Goal: Task Accomplishment & Management: Manage account settings

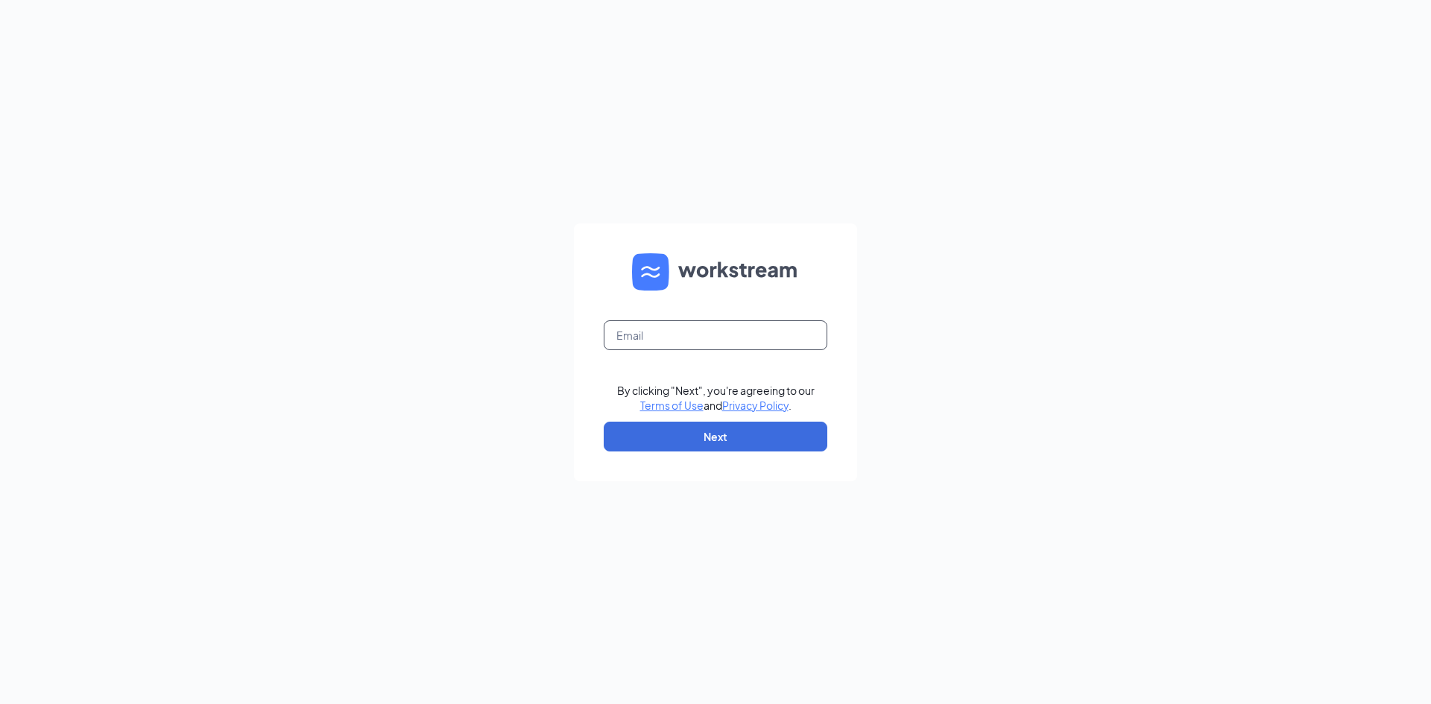
click at [669, 331] on input "text" at bounding box center [716, 335] width 224 height 30
type input "[EMAIL_ADDRESS][DOMAIN_NAME]"
click at [738, 440] on button "Next" at bounding box center [716, 437] width 224 height 30
click at [661, 338] on input "text" at bounding box center [716, 335] width 224 height 30
type input "l"
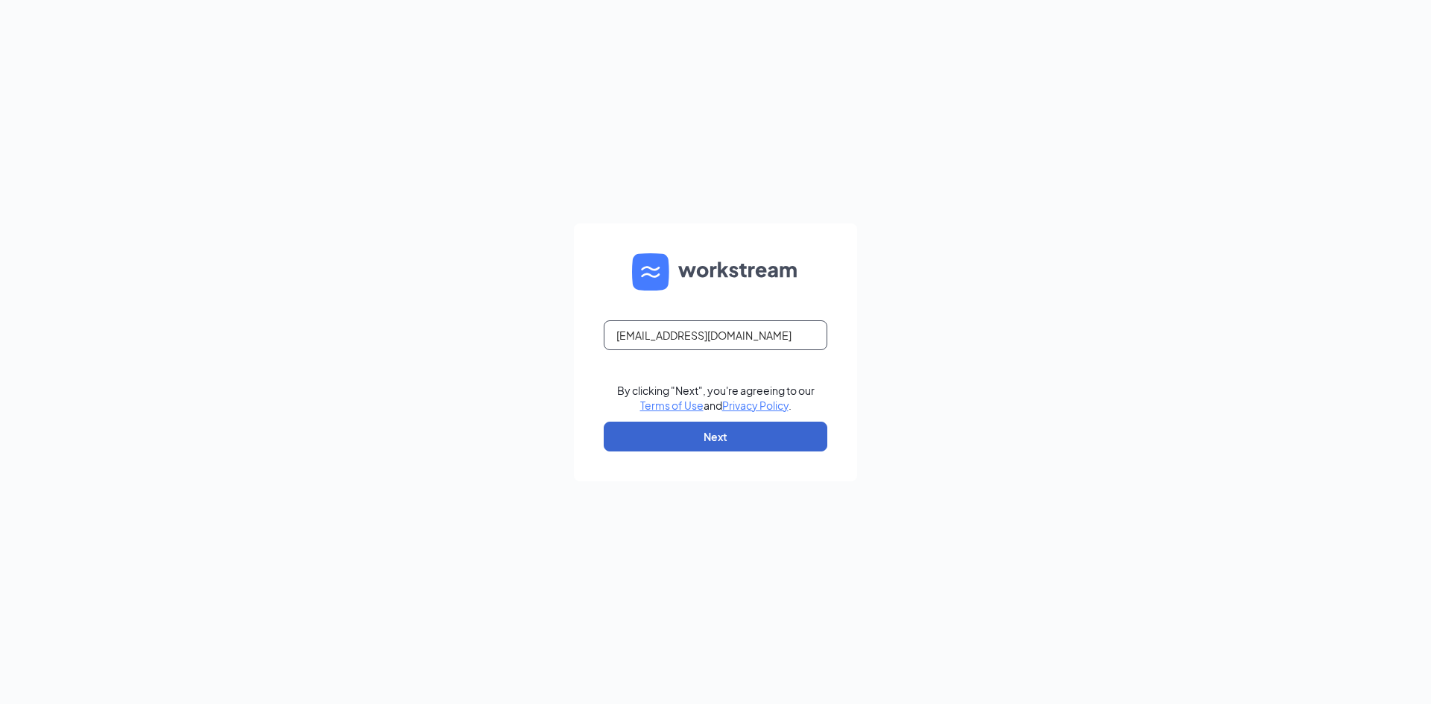
type input "ulondapeterson66@gmail.com"
click at [756, 447] on button "Next" at bounding box center [716, 437] width 224 height 30
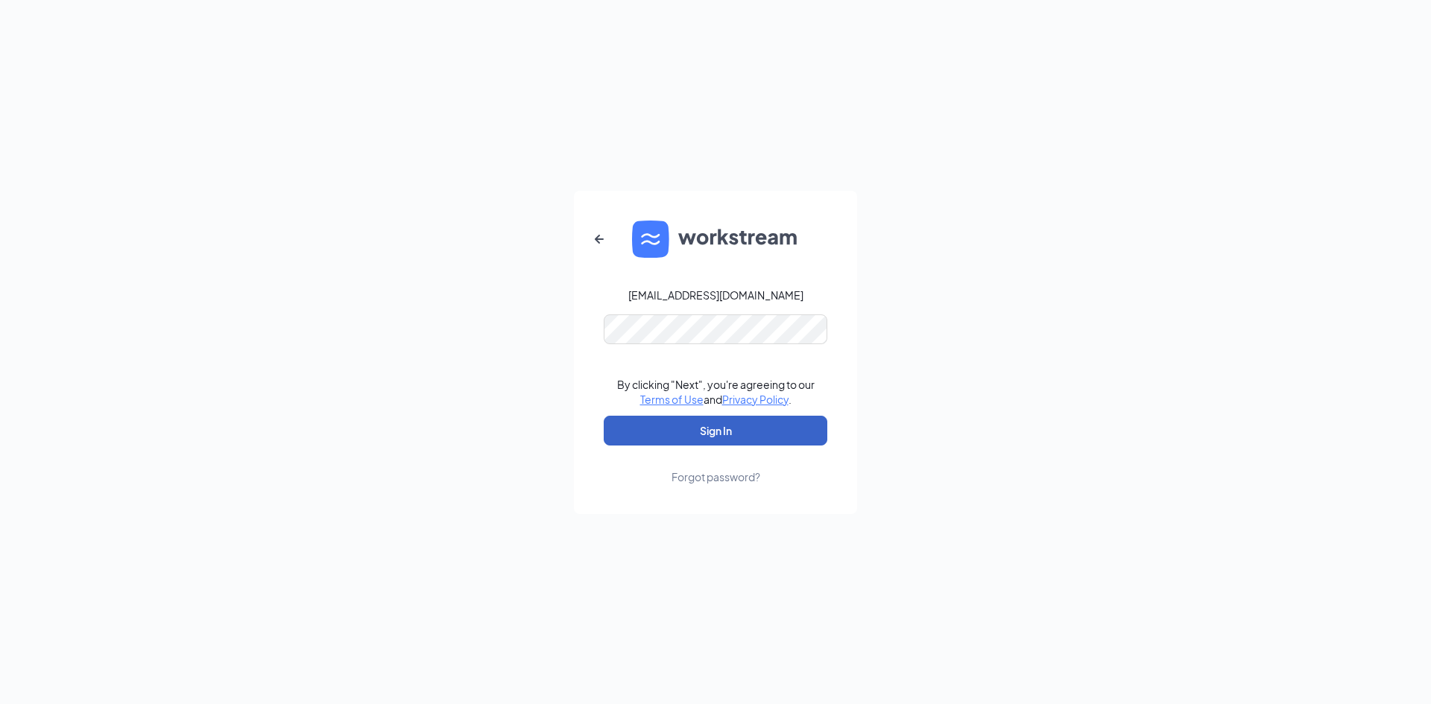
click at [776, 420] on button "Sign In" at bounding box center [716, 431] width 224 height 30
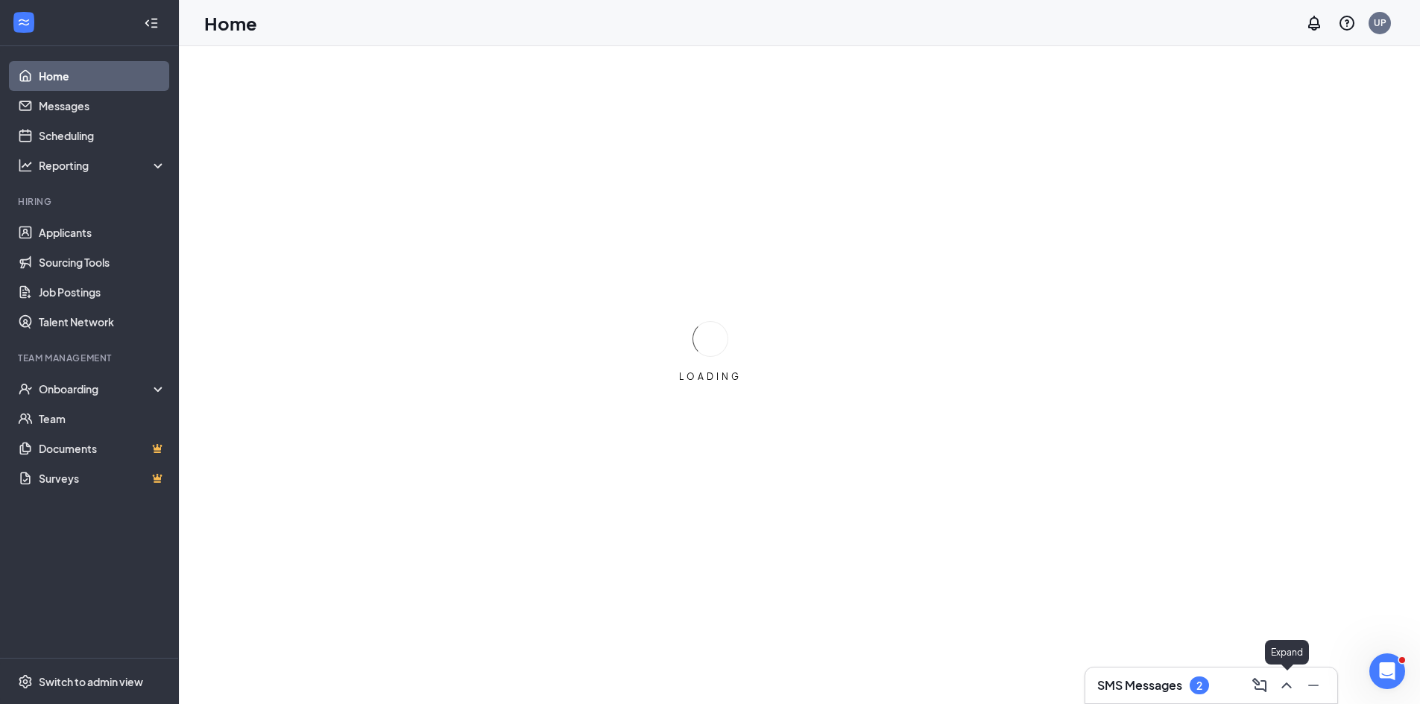
click at [1287, 683] on icon "ChevronUp" at bounding box center [1286, 686] width 18 height 18
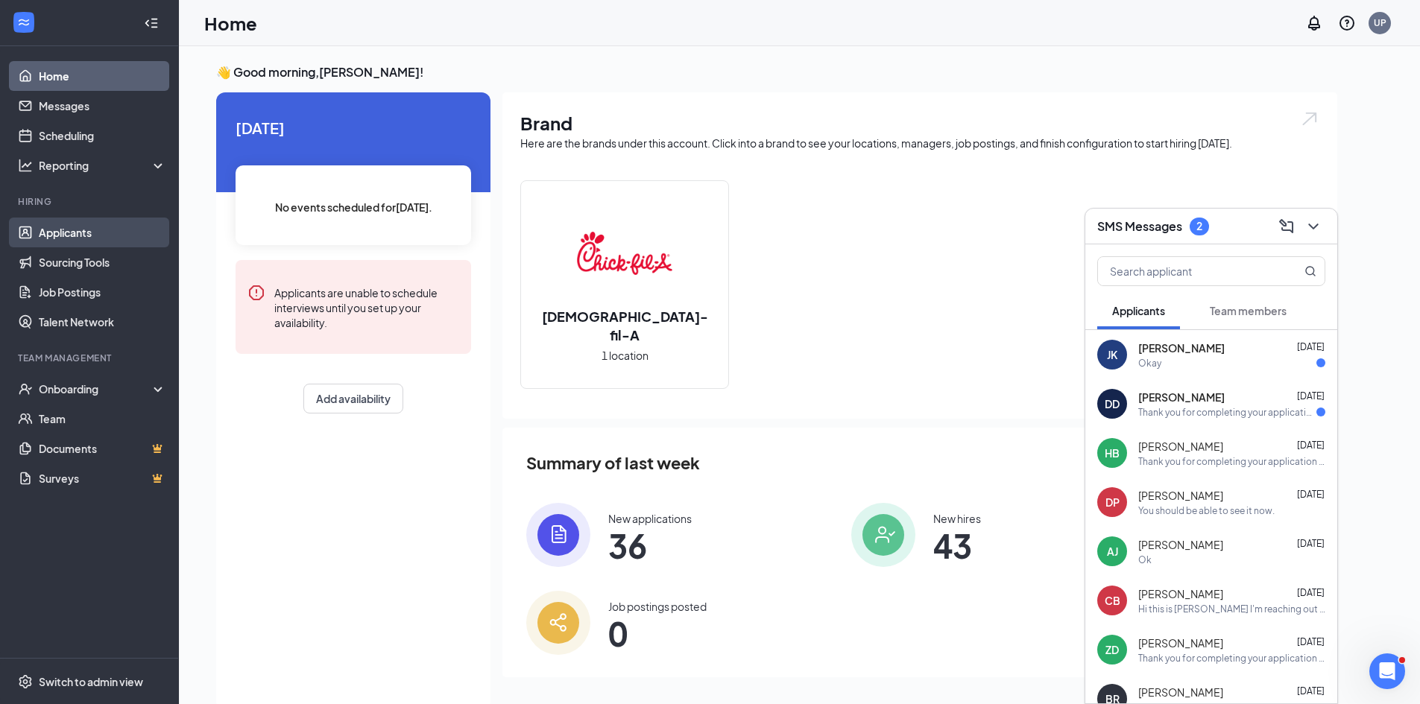
click at [79, 229] on link "Applicants" at bounding box center [102, 233] width 127 height 30
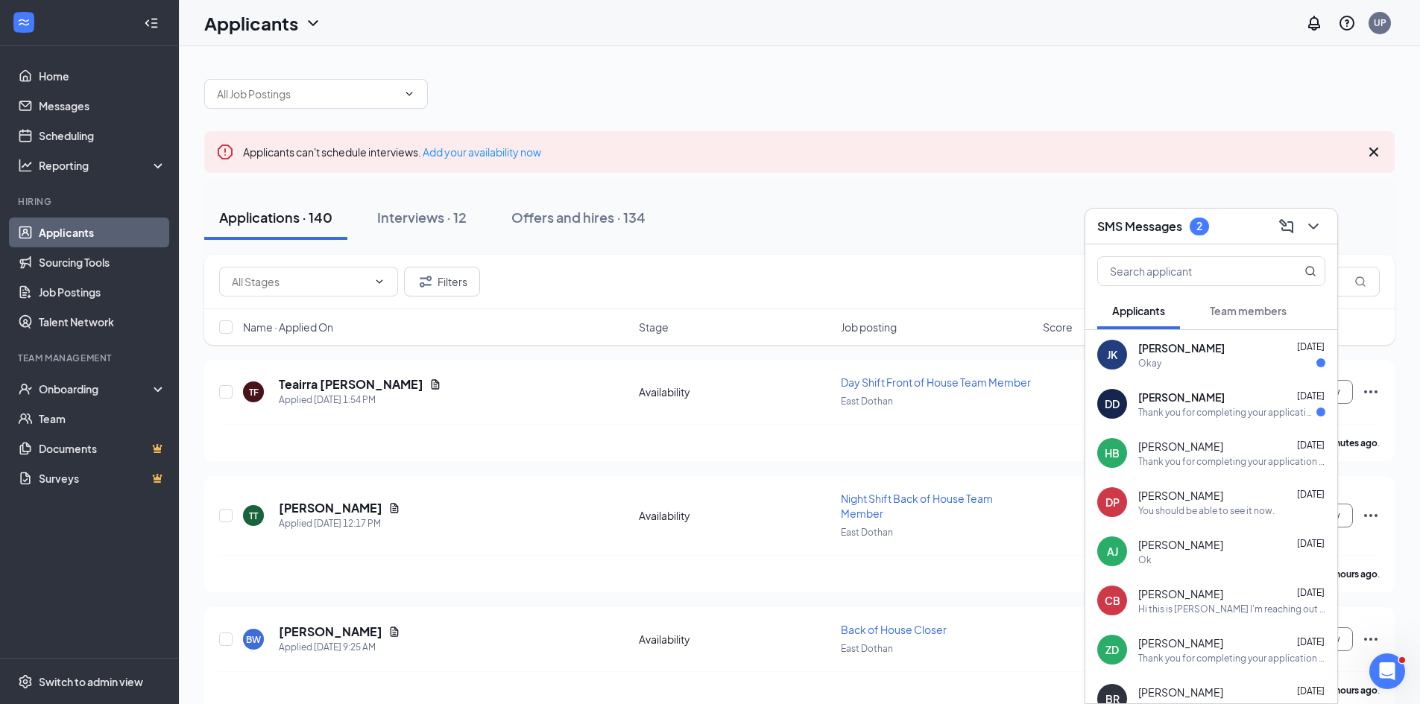
click at [1218, 303] on button "Team members" at bounding box center [1248, 310] width 107 height 37
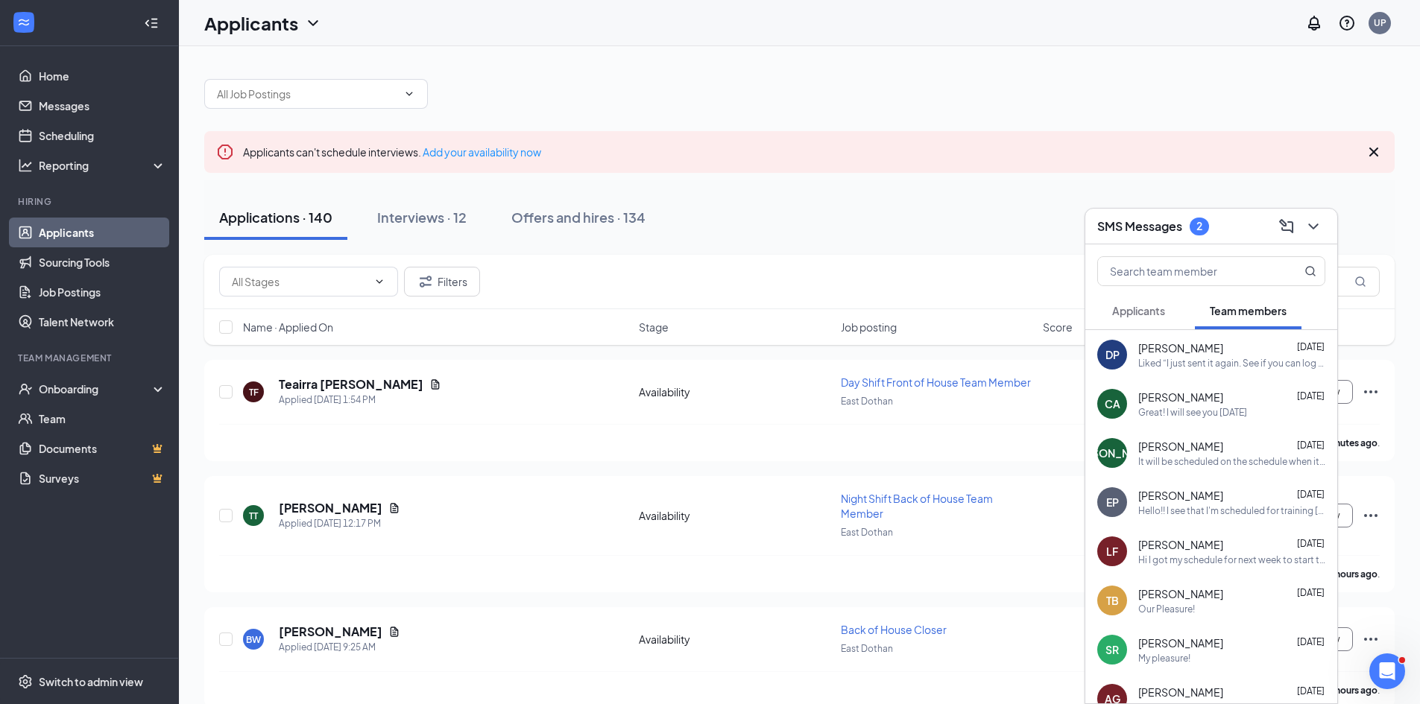
click at [1222, 359] on div "Liked “I just sent it again. See if you can log in”" at bounding box center [1231, 363] width 187 height 13
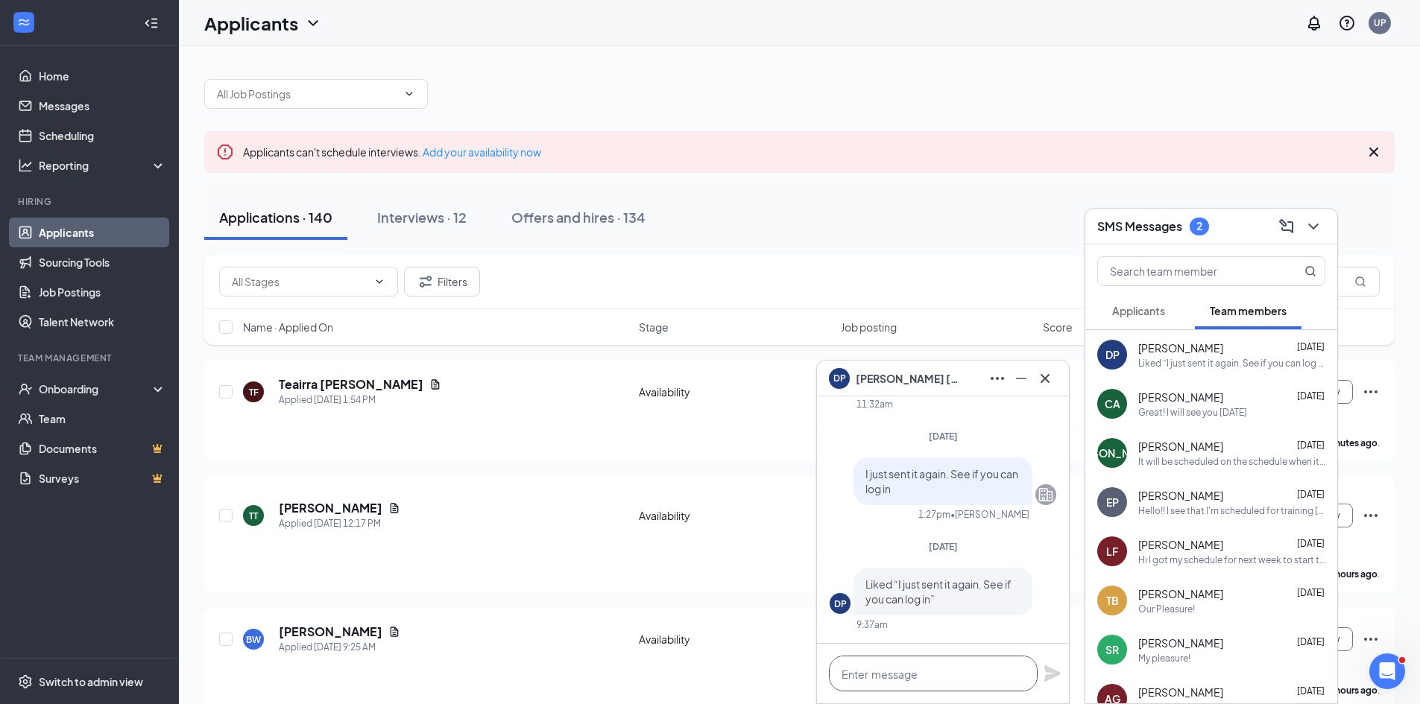
click at [924, 674] on textarea at bounding box center [933, 674] width 209 height 36
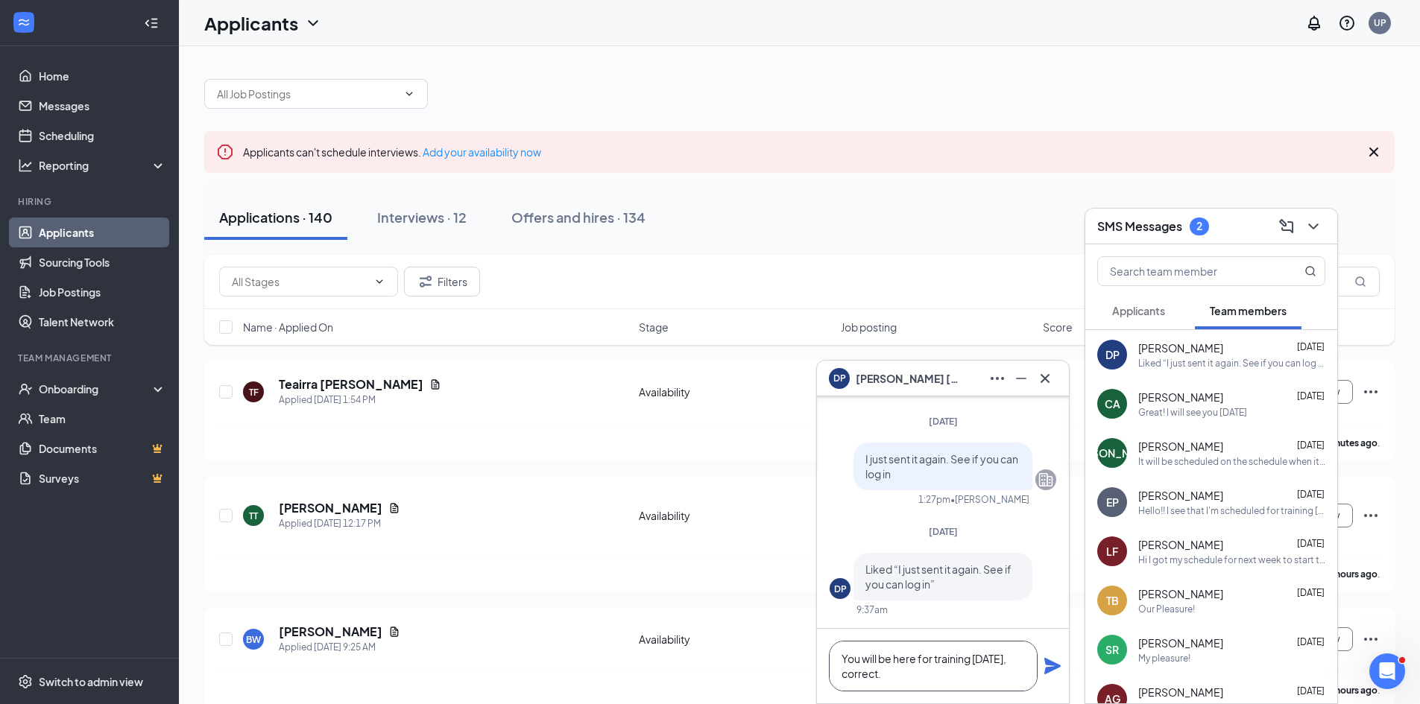
type textarea "You will be here for training [DATE], correct."
click at [1054, 666] on icon "Plane" at bounding box center [1052, 666] width 18 height 18
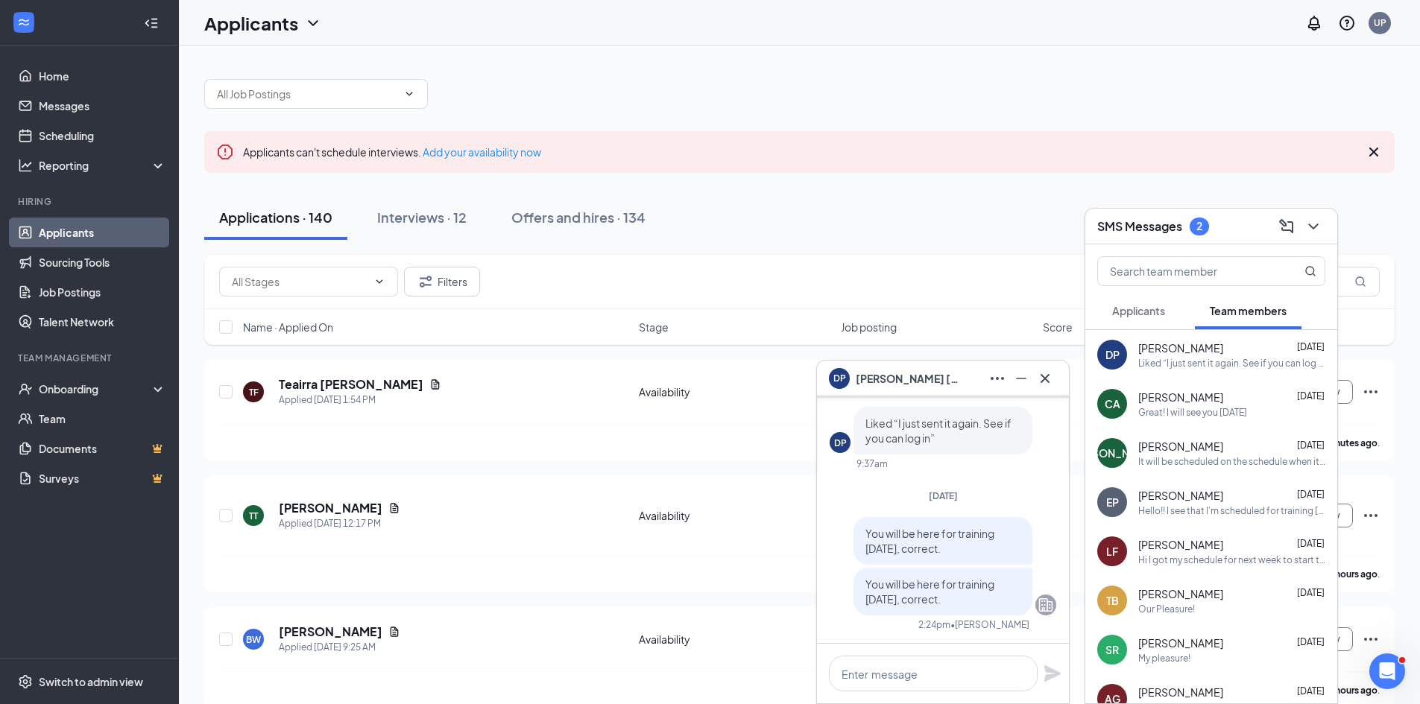
drag, startPoint x: 786, startPoint y: 297, endPoint x: 965, endPoint y: 268, distance: 182.1
click at [965, 268] on div "Filters" at bounding box center [799, 282] width 1160 height 30
click at [1048, 379] on icon "Cross" at bounding box center [1045, 379] width 18 height 18
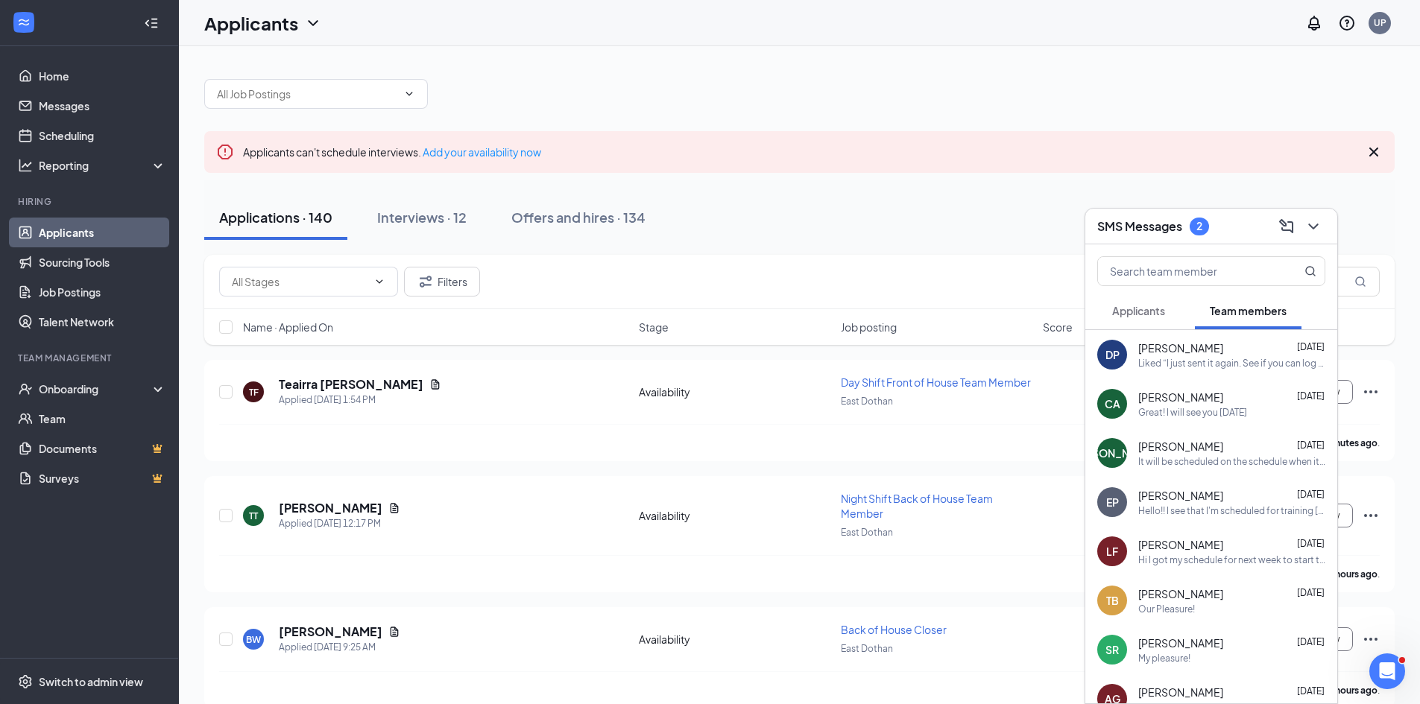
click at [1133, 315] on span "Applicants" at bounding box center [1138, 310] width 53 height 13
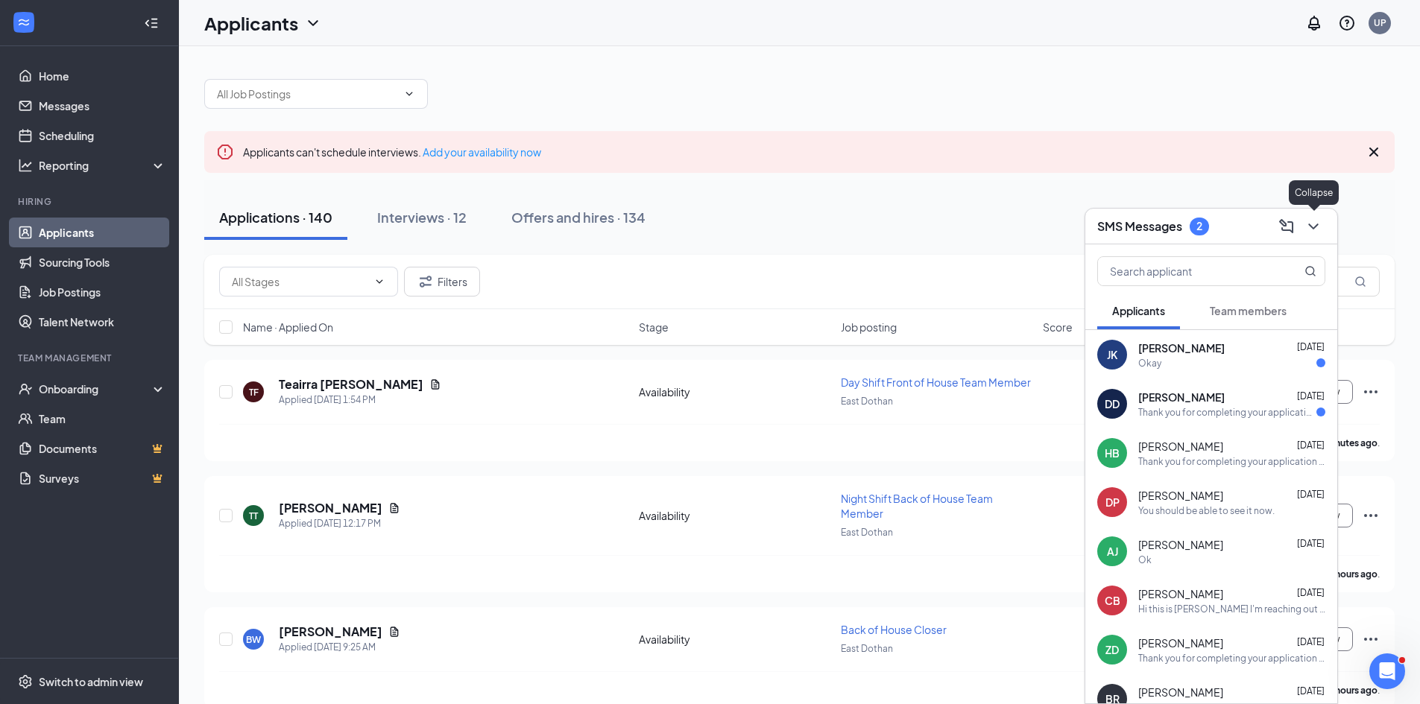
click at [1320, 229] on icon "ChevronDown" at bounding box center [1313, 227] width 18 height 18
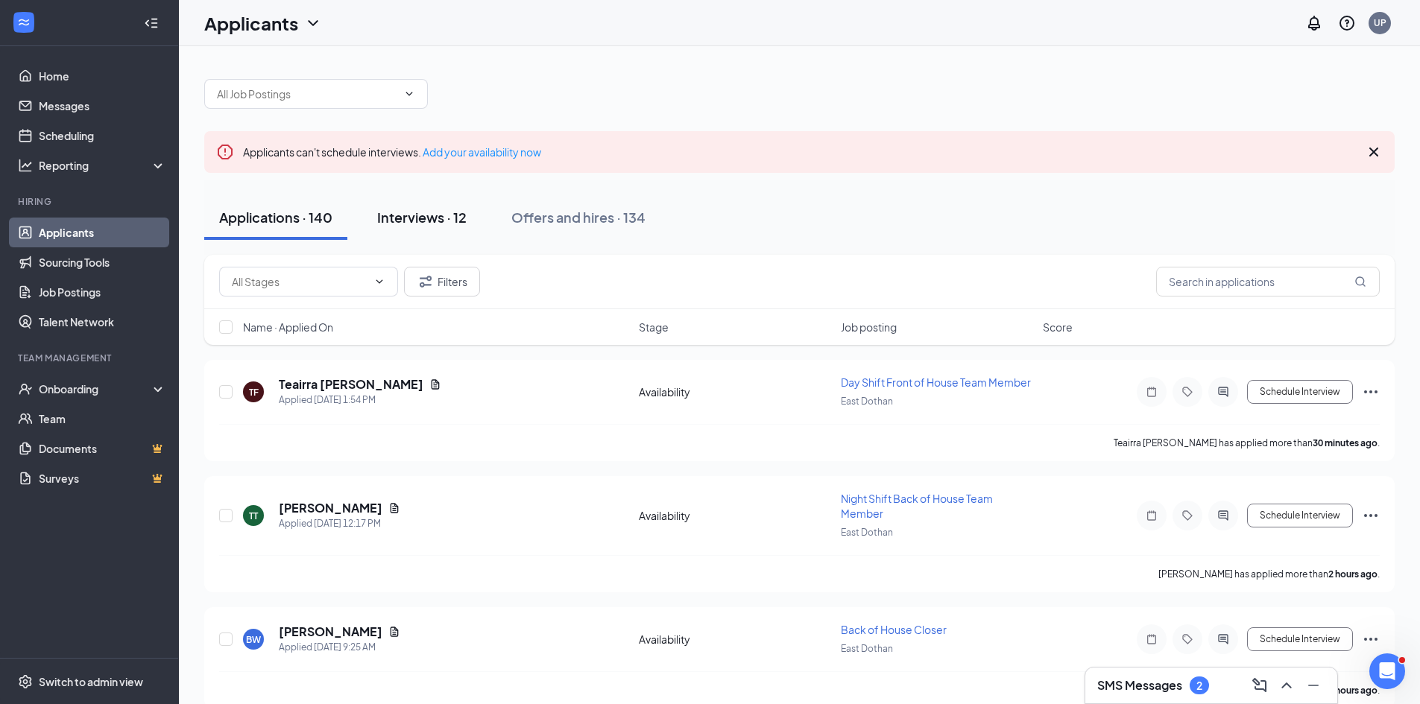
click at [420, 224] on div "Interviews · 12" at bounding box center [421, 217] width 89 height 19
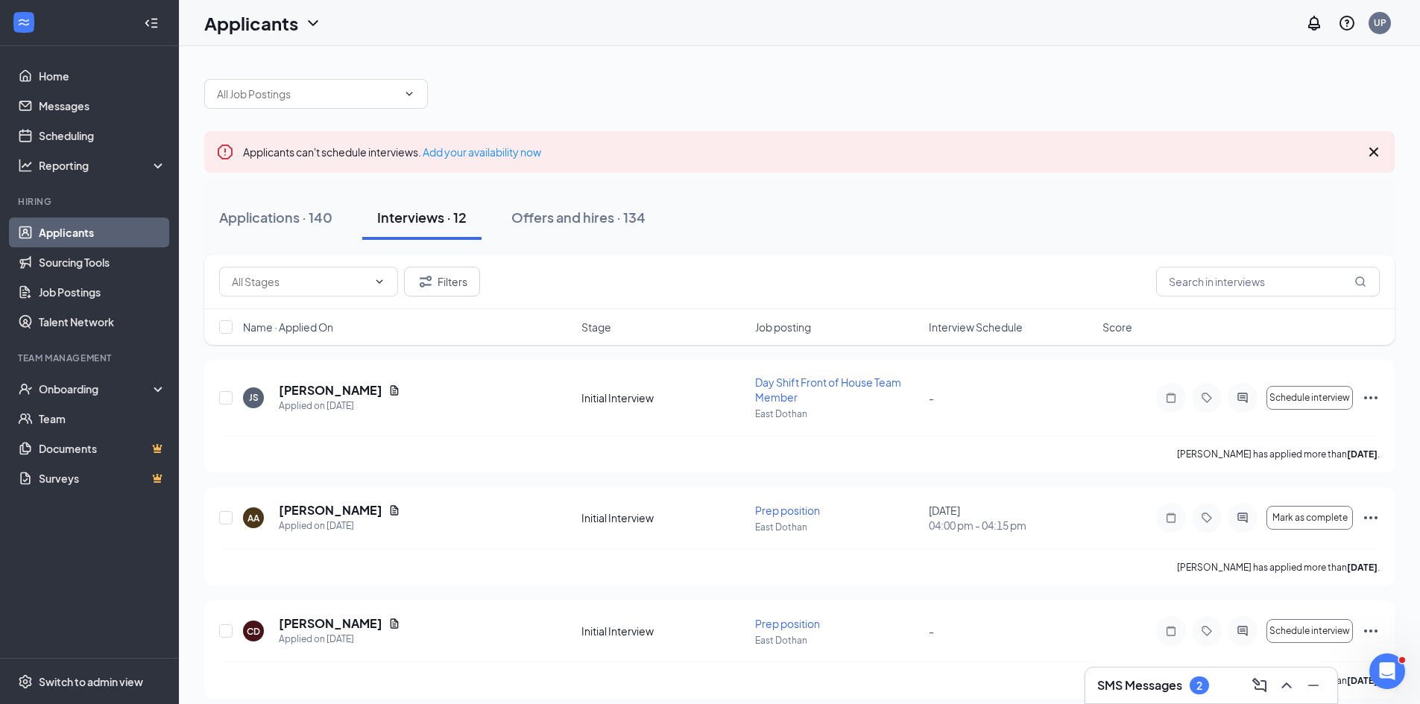
click at [958, 317] on div "Name · Applied On Stage Job posting Interview Schedule Score" at bounding box center [799, 327] width 1190 height 36
click at [967, 332] on span "Interview Schedule" at bounding box center [976, 327] width 94 height 15
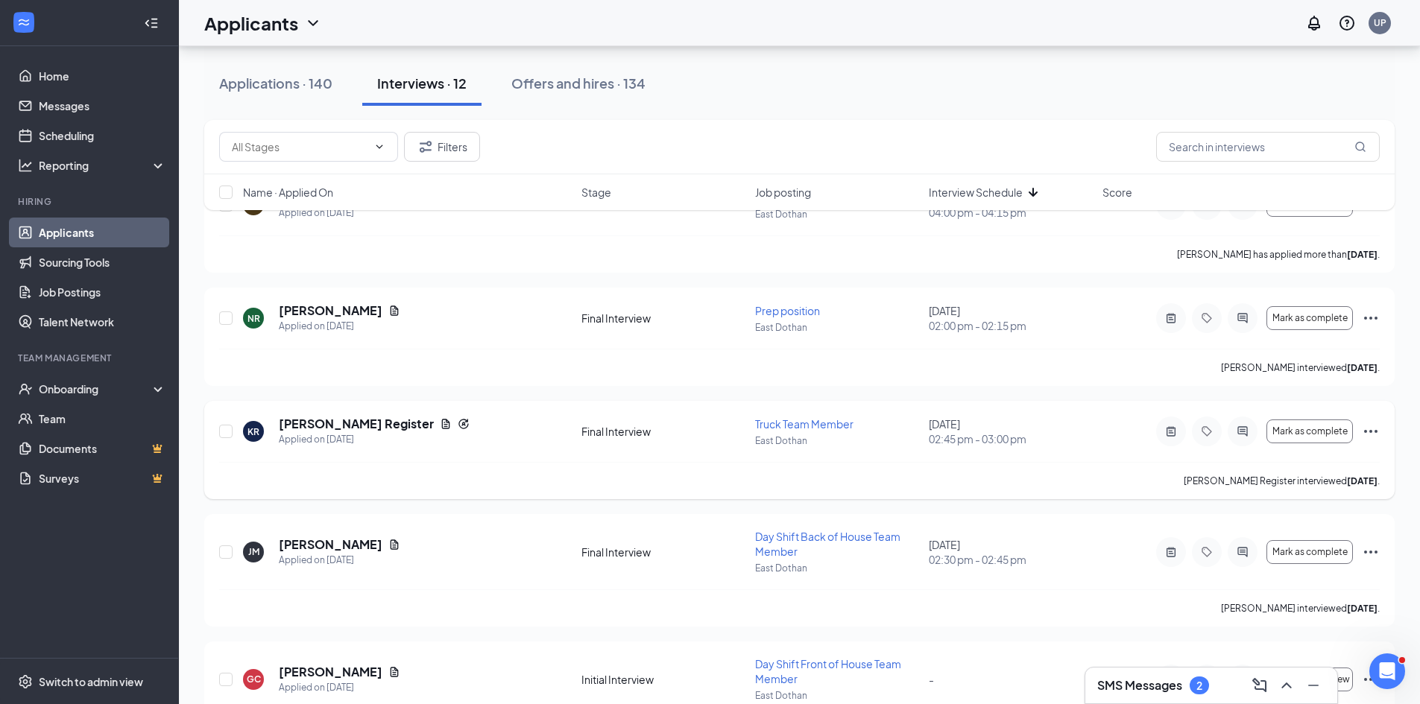
scroll to position [149, 0]
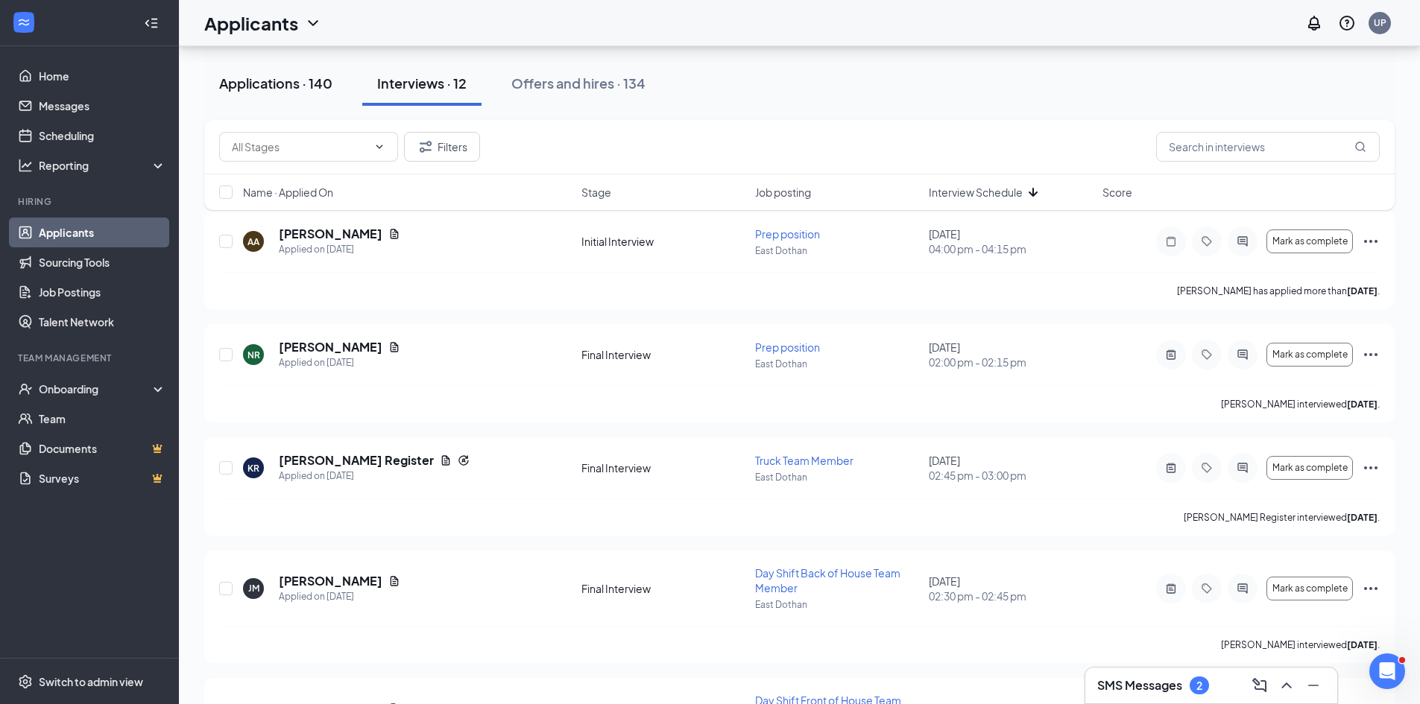
click at [259, 85] on div "Applications · 140" at bounding box center [275, 83] width 113 height 19
